Goal: Transaction & Acquisition: Purchase product/service

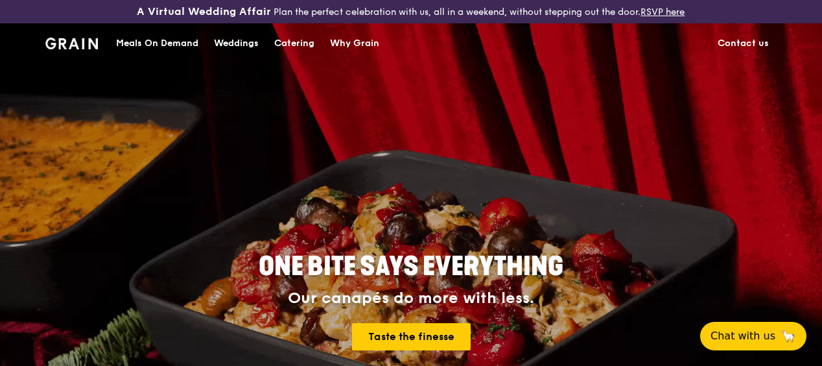
click at [298, 49] on div "Catering" at bounding box center [294, 43] width 40 height 39
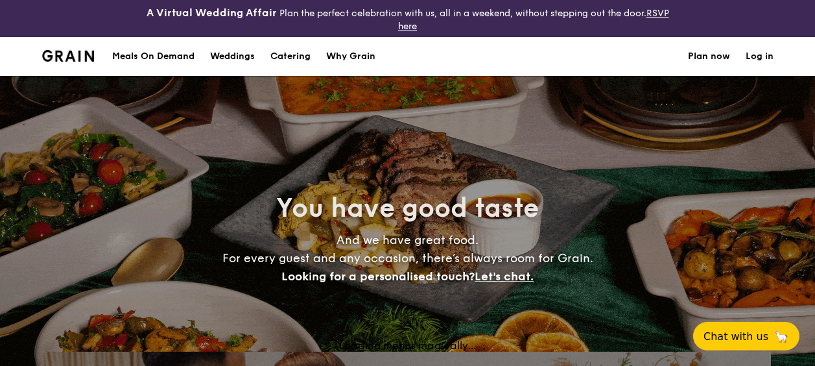
select select
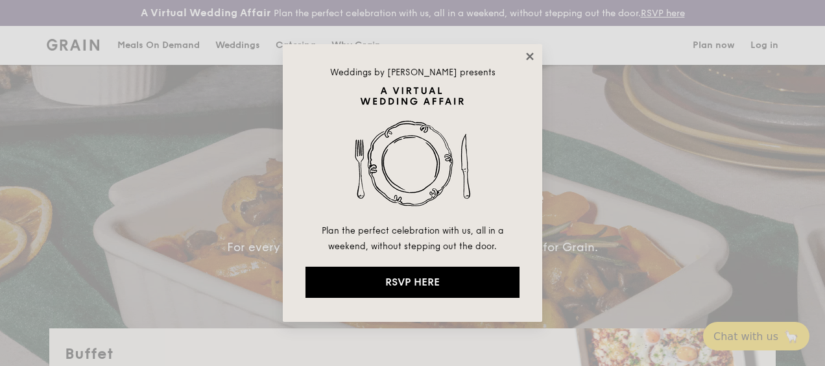
click at [527, 58] on icon at bounding box center [529, 56] width 7 height 7
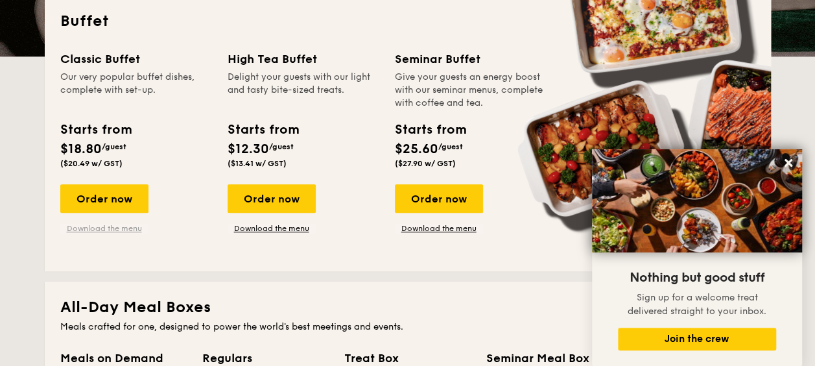
scroll to position [324, 0]
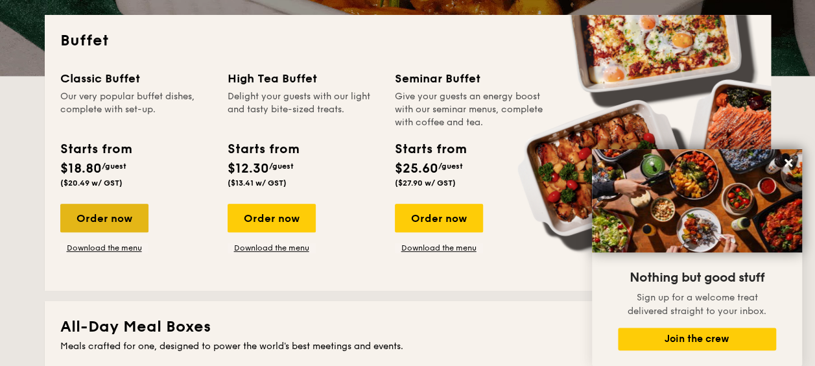
click at [108, 209] on div "Order now" at bounding box center [104, 218] width 88 height 29
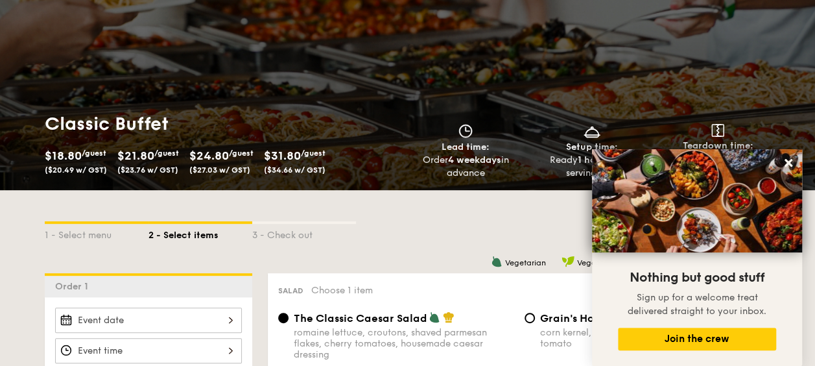
scroll to position [195, 0]
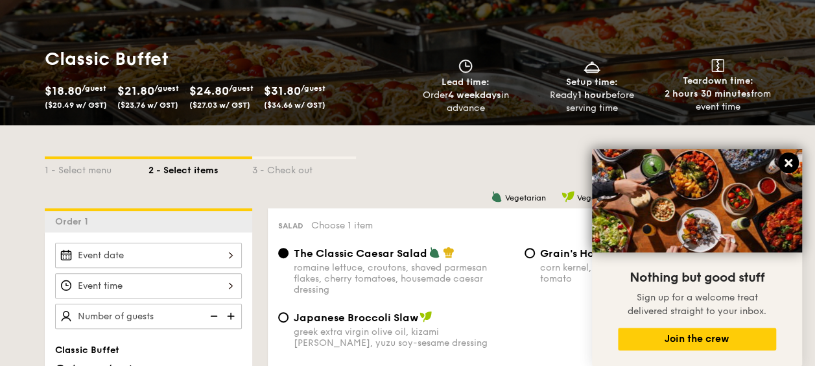
click at [790, 158] on icon at bounding box center [789, 163] width 12 height 12
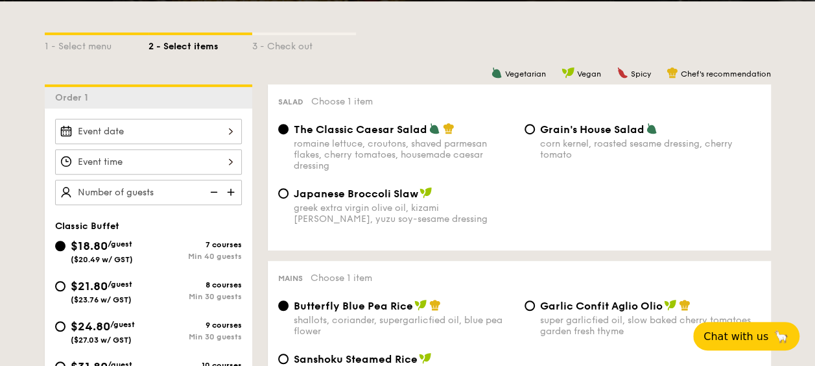
scroll to position [70, 0]
